Goal: Task Accomplishment & Management: Manage account settings

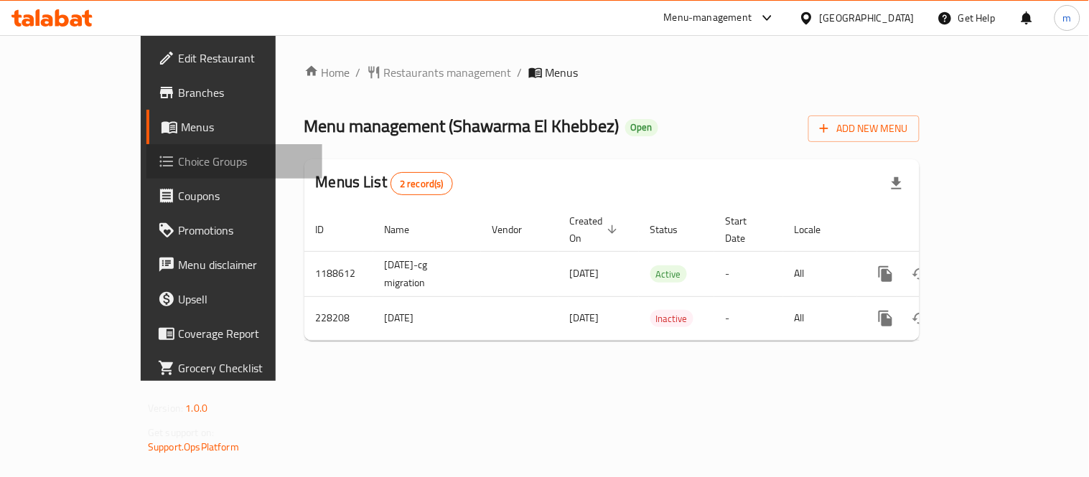
click at [178, 162] on span "Choice Groups" at bounding box center [244, 161] width 133 height 17
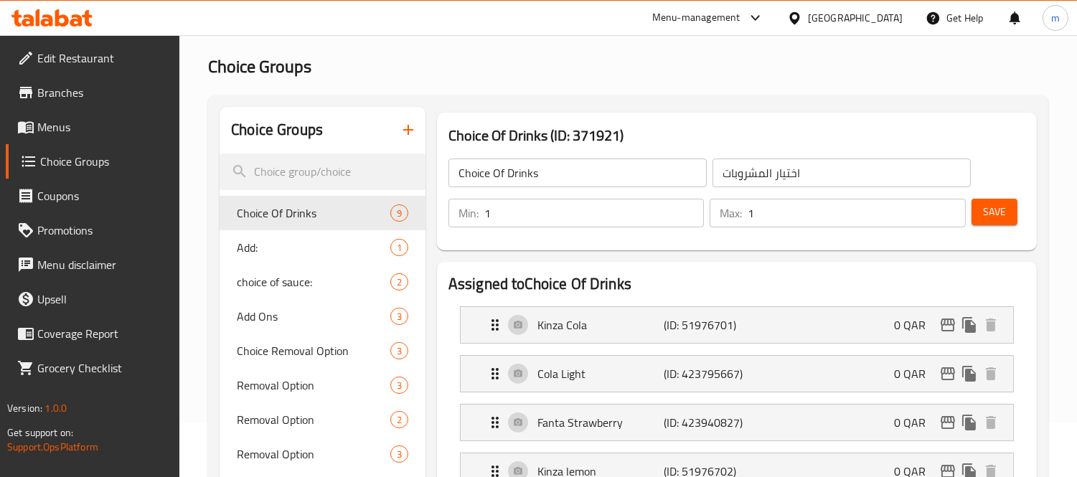
scroll to position [133, 0]
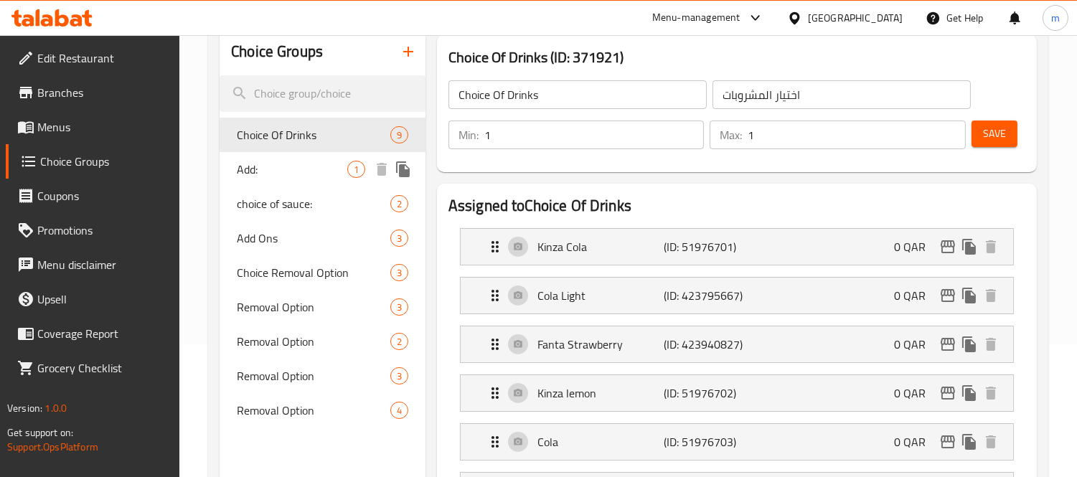
click at [312, 165] on span "Add:" at bounding box center [292, 169] width 111 height 17
type input "Add:"
type input "الإضافات:"
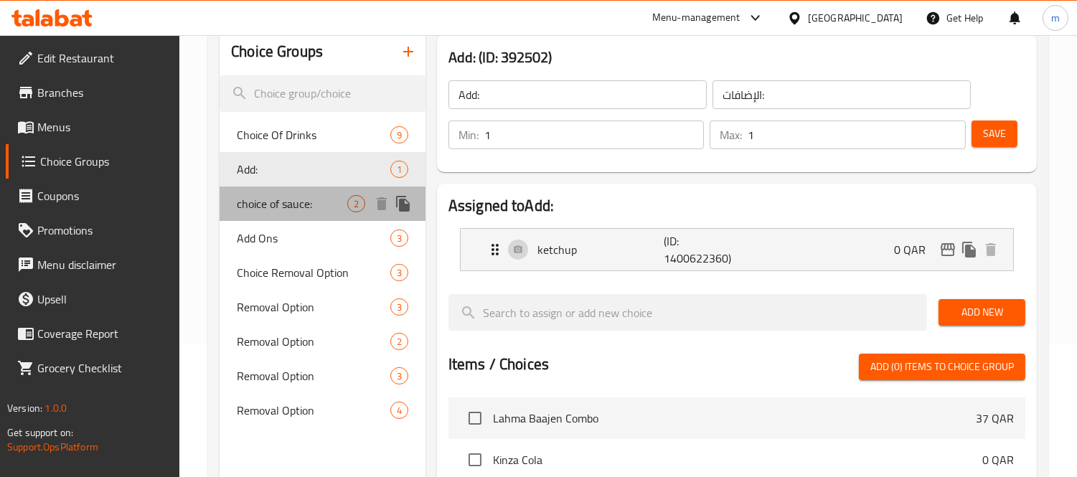
click at [304, 216] on div "choice of sauce: 2" at bounding box center [323, 204] width 206 height 34
type input "choice of sauce:"
type input "اختيار الصلصة:"
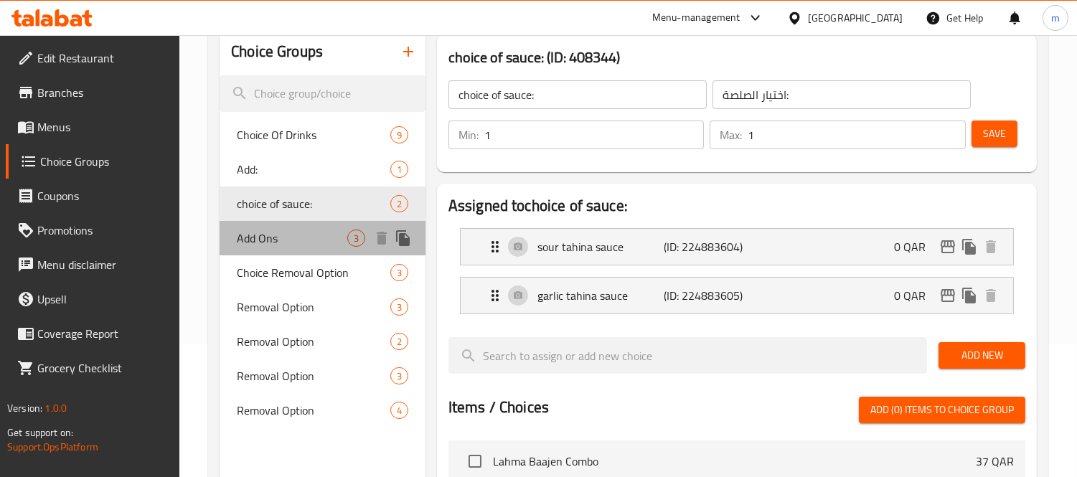
click at [303, 243] on span "Add Ons" at bounding box center [292, 238] width 111 height 17
type input "Add Ons"
type input "إضافات"
type input "0"
type input "3"
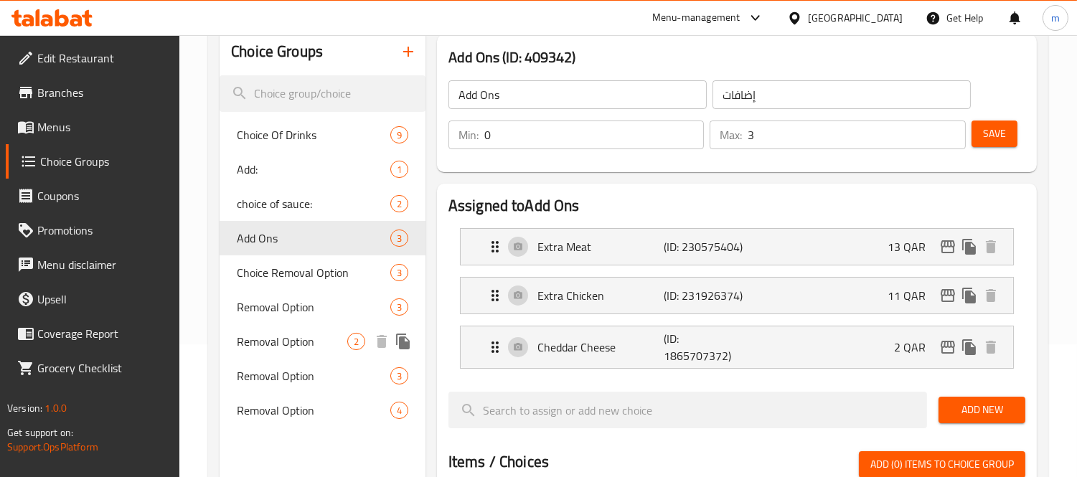
click at [296, 347] on span "Removal Option" at bounding box center [292, 341] width 111 height 17
type input "Removal Option"
type input "خيار [DEMOGRAPHIC_DATA]"
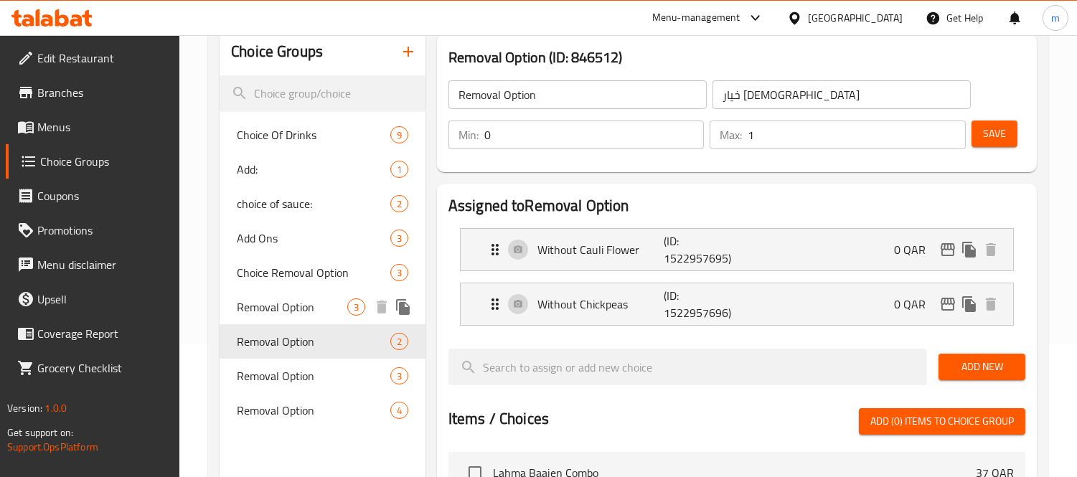
click at [290, 306] on span "Removal Option" at bounding box center [292, 307] width 111 height 17
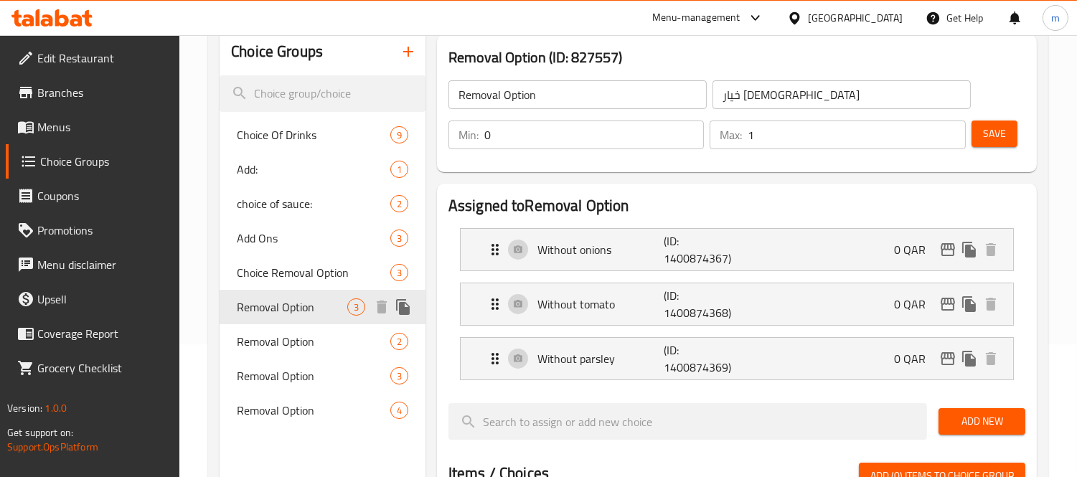
type input "3"
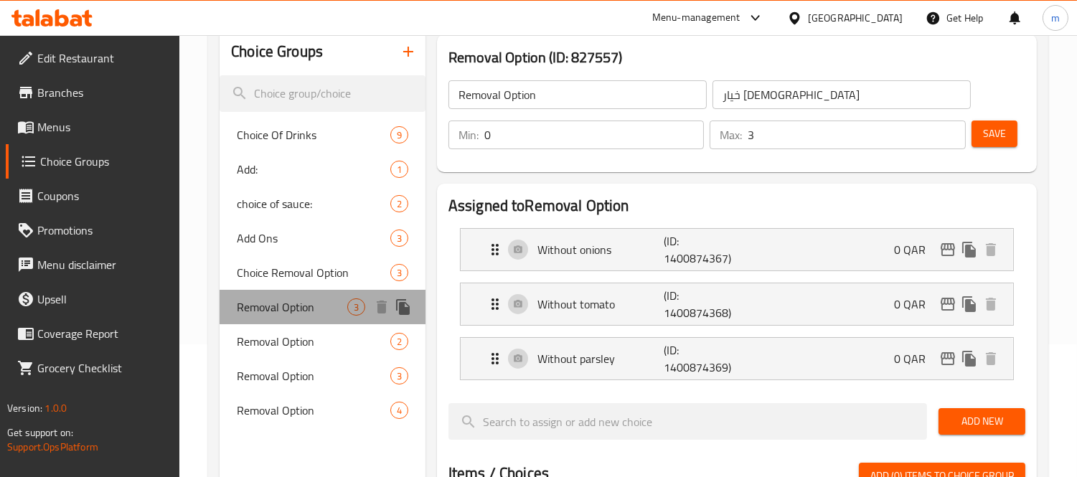
click at [328, 314] on span "Removal Option" at bounding box center [292, 307] width 111 height 17
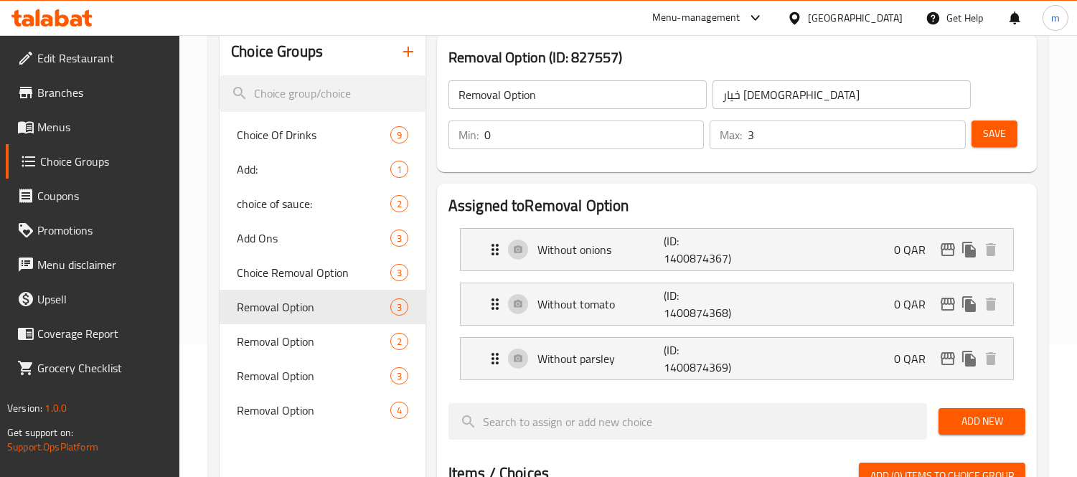
click at [802, 11] on icon at bounding box center [794, 18] width 15 height 15
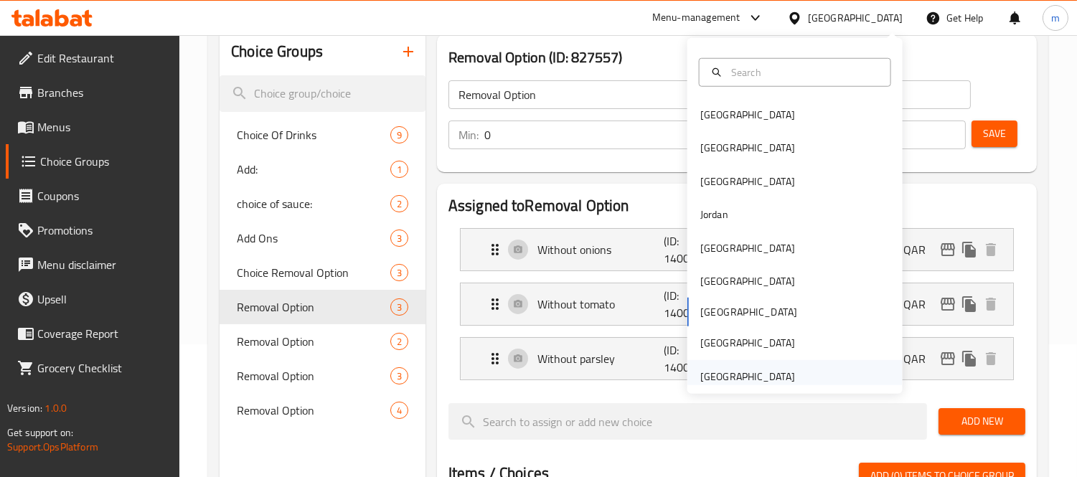
click at [745, 377] on div "[GEOGRAPHIC_DATA]" at bounding box center [747, 377] width 95 height 16
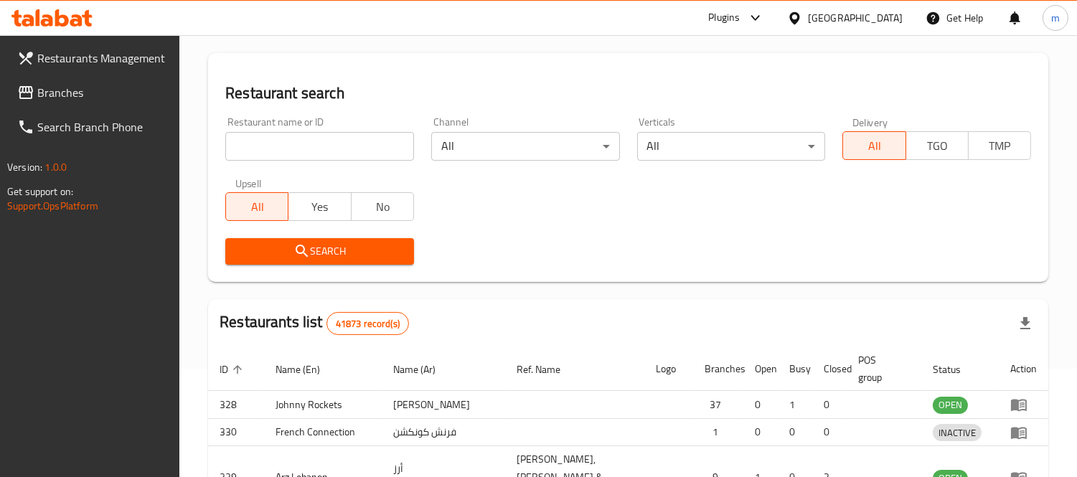
scroll to position [133, 0]
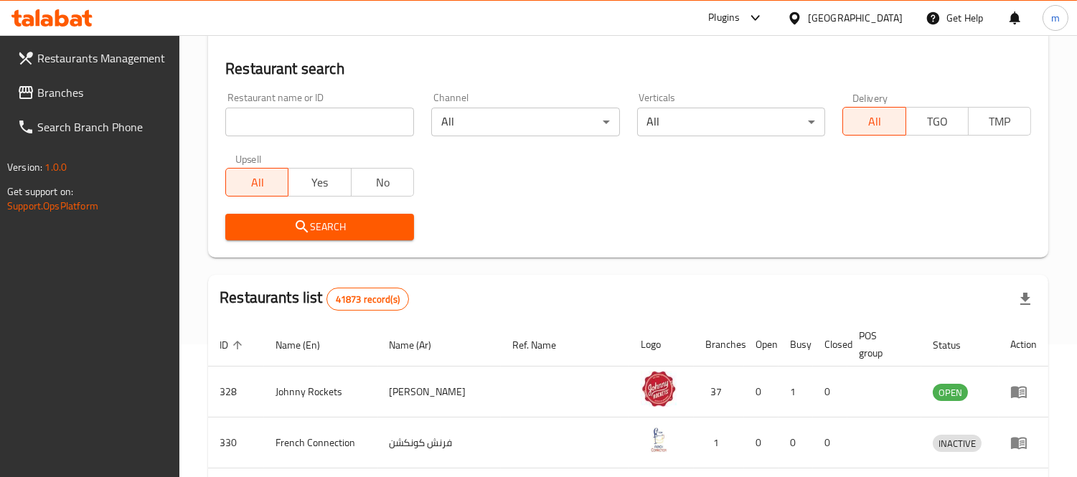
click at [130, 79] on link "Branches" at bounding box center [93, 92] width 174 height 34
